Goal: Task Accomplishment & Management: Manage account settings

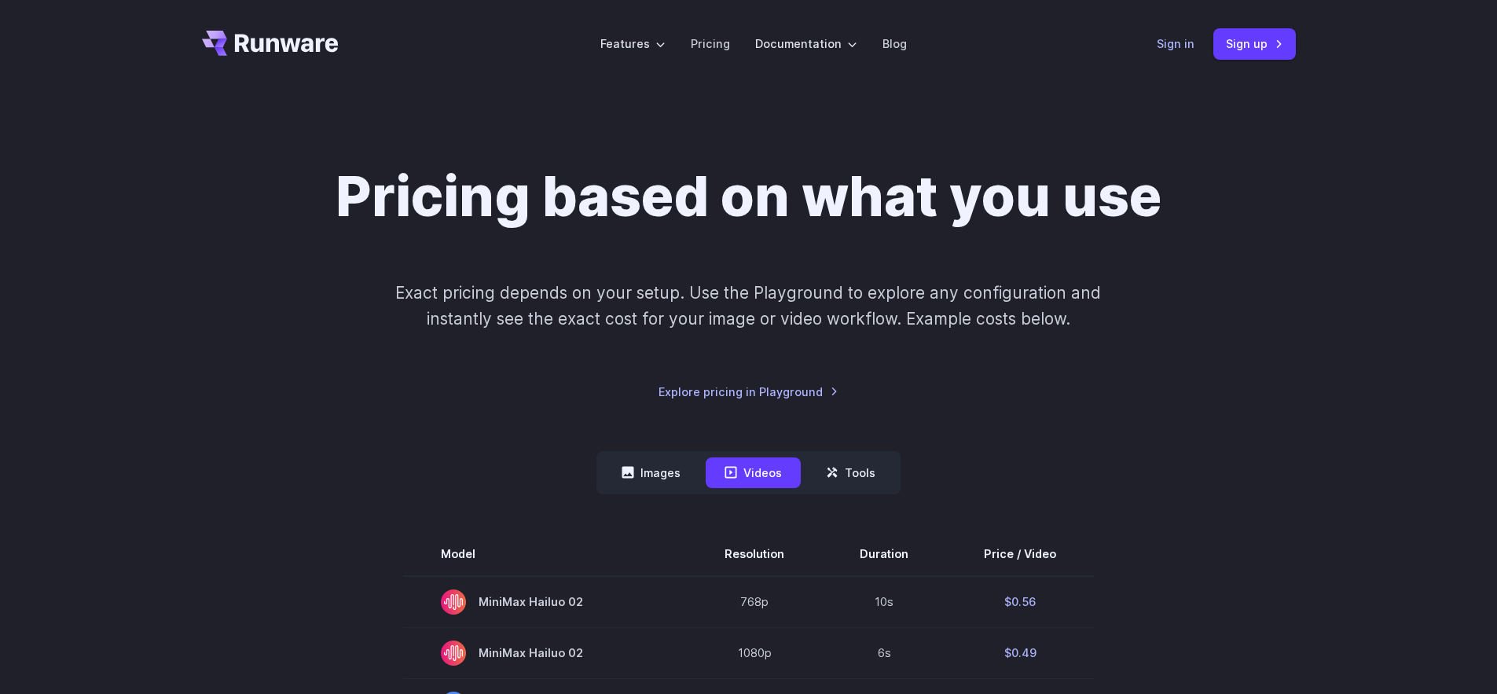
click at [1168, 51] on link "Sign in" at bounding box center [1176, 44] width 38 height 18
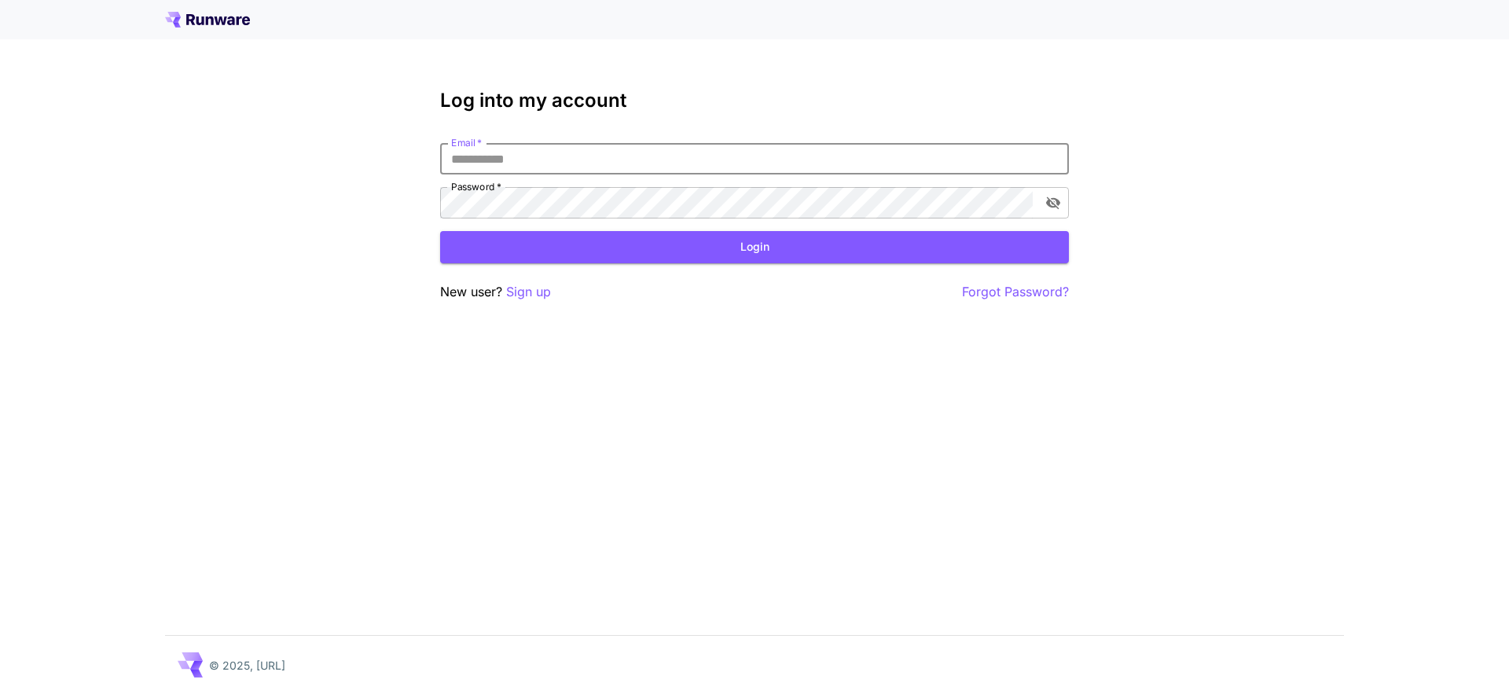
click at [594, 157] on input "Email   *" at bounding box center [754, 158] width 629 height 31
type input "**********"
click at [657, 243] on button "Login" at bounding box center [754, 247] width 629 height 32
